Goal: Task Accomplishment & Management: Manage account settings

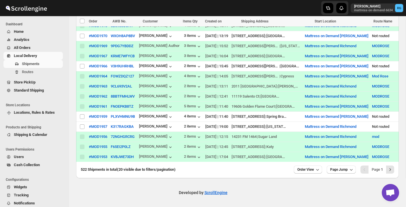
scroll to position [196, 0]
click at [390, 168] on icon "Next" at bounding box center [390, 170] width 6 height 6
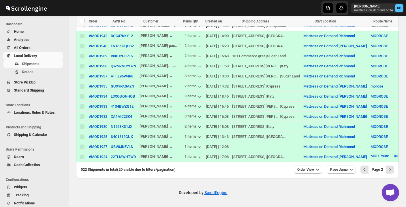
click at [37, 49] on span "All Orders" at bounding box center [38, 48] width 48 height 6
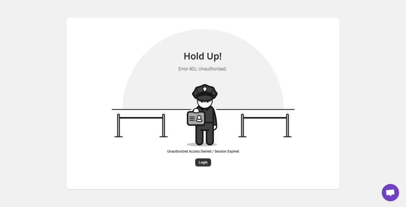
click at [389, 86] on div "Unauthorized Access Denied / Session Expired Login" at bounding box center [203, 96] width 406 height 192
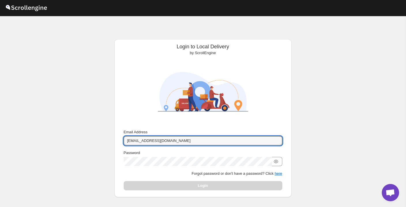
type input "[EMAIL_ADDRESS][DOMAIN_NAME]"
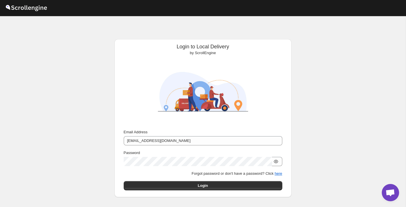
click at [277, 160] on icon "button" at bounding box center [275, 161] width 4 height 3
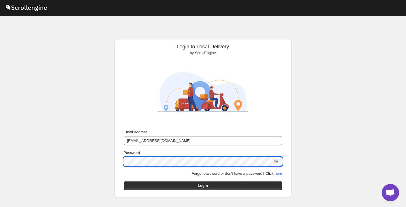
click at [131, 42] on button "Submit" at bounding box center [132, 42] width 16 height 6
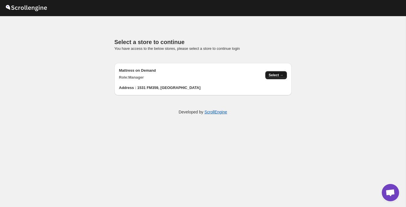
click at [272, 72] on button "Select →" at bounding box center [276, 75] width 22 height 8
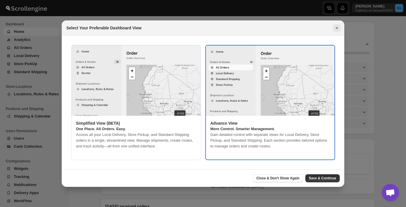
click at [337, 29] on icon "Close" at bounding box center [336, 28] width 2 height 2
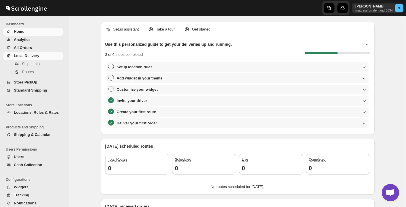
click at [39, 56] on span "Local Delivery" at bounding box center [26, 56] width 25 height 4
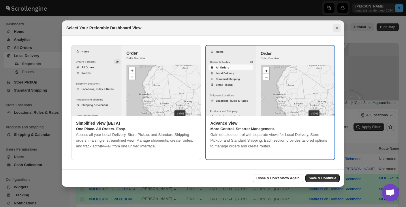
click at [338, 25] on icon "Close" at bounding box center [337, 28] width 6 height 6
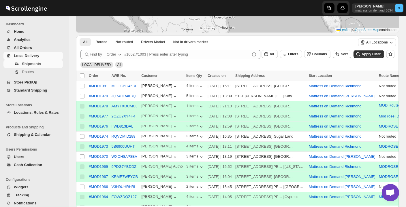
scroll to position [73, 0]
click at [29, 48] on span "All Orders" at bounding box center [23, 48] width 18 height 4
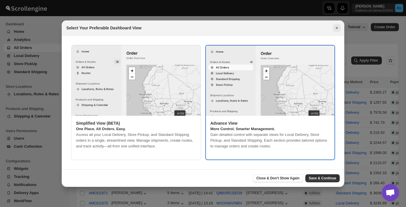
click at [337, 28] on icon "Close" at bounding box center [336, 28] width 2 height 2
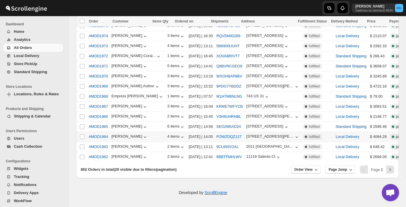
scroll to position [130, 0]
click at [390, 168] on icon "Next" at bounding box center [390, 170] width 6 height 6
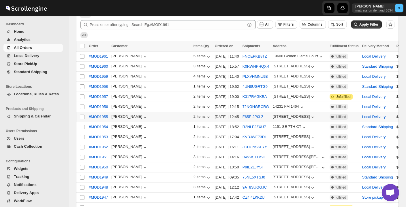
scroll to position [33, 0]
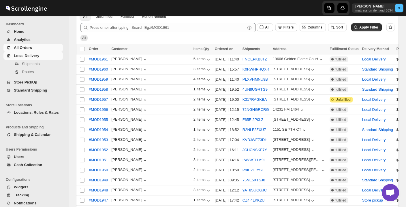
click at [38, 55] on span "Local Delivery" at bounding box center [26, 56] width 25 height 4
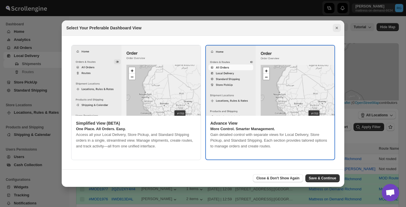
click at [335, 27] on icon "Close" at bounding box center [337, 28] width 6 height 6
